Goal: Browse casually

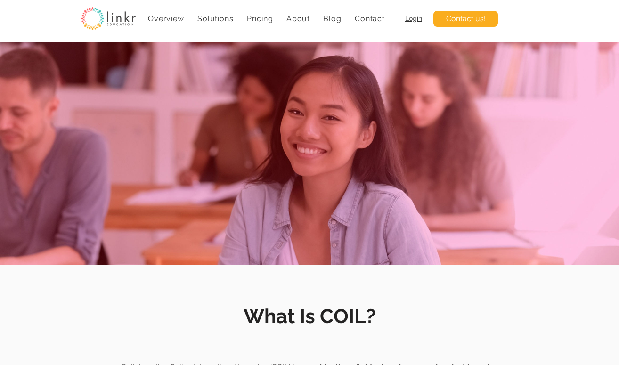
click at [114, 18] on img at bounding box center [108, 18] width 55 height 23
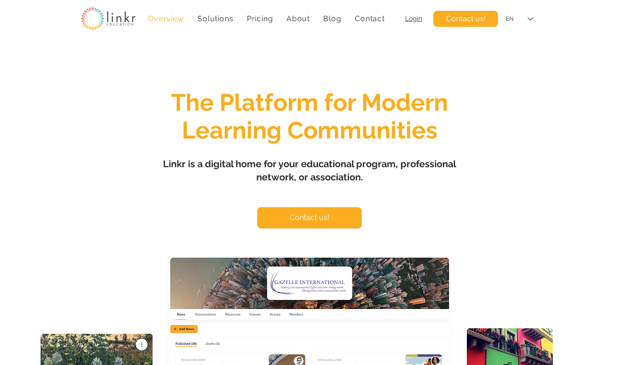
click at [100, 22] on img at bounding box center [108, 18] width 55 height 23
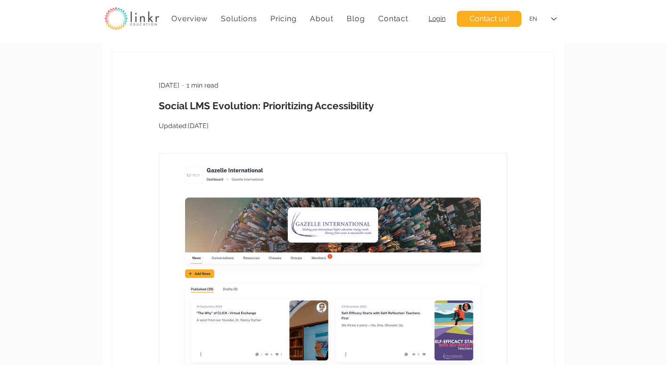
drag, startPoint x: 137, startPoint y: 19, endPoint x: 488, endPoint y: 0, distance: 351.3
